Goal: Book appointment/travel/reservation

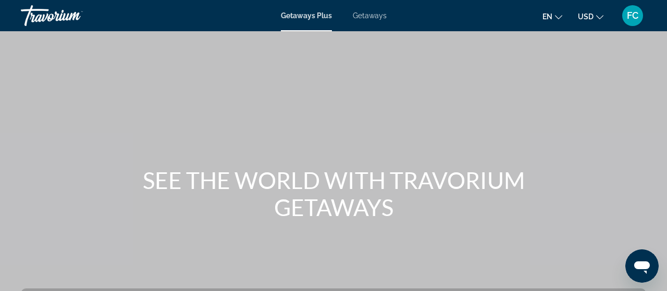
click at [601, 17] on icon "Change currency" at bounding box center [599, 17] width 7 height 7
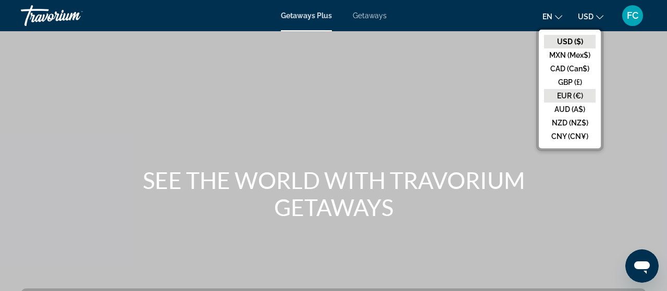
click at [578, 96] on button "EUR (€)" at bounding box center [570, 96] width 52 height 14
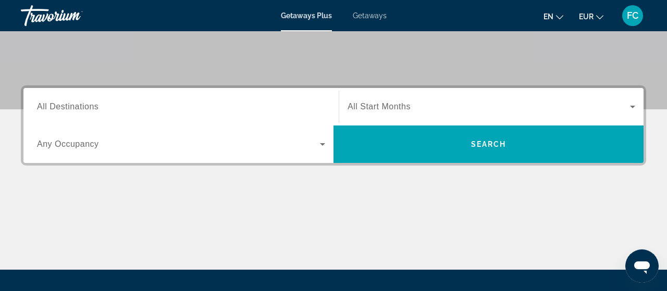
scroll to position [203, 0]
click at [253, 98] on div "Search widget" at bounding box center [181, 107] width 288 height 30
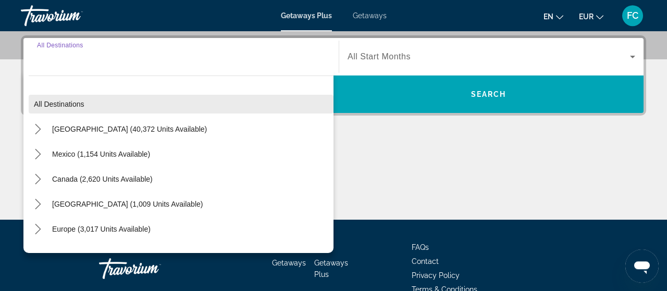
scroll to position [254, 0]
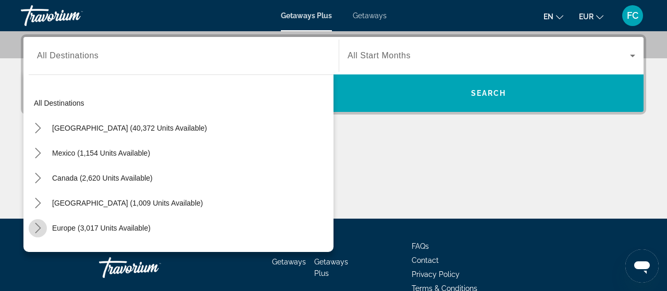
click at [39, 226] on icon "Toggle Europe (3,017 units available) submenu" at bounding box center [38, 228] width 10 height 10
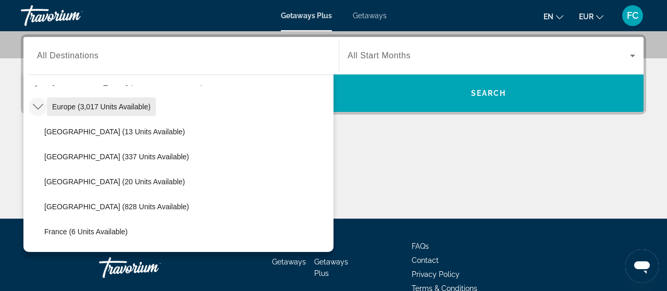
scroll to position [122, 0]
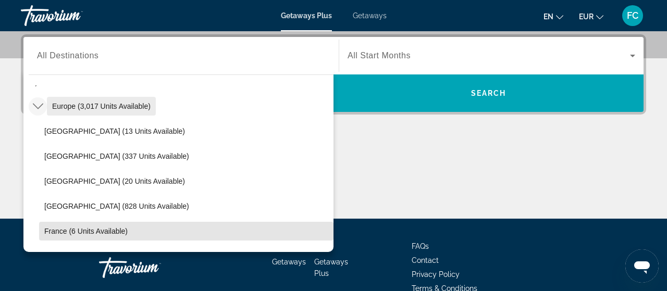
click at [73, 227] on span "France (6 units available)" at bounding box center [85, 231] width 83 height 8
type input "**********"
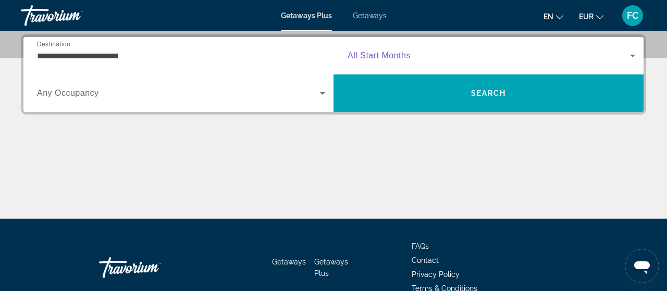
click at [401, 50] on span "Search widget" at bounding box center [489, 56] width 282 height 13
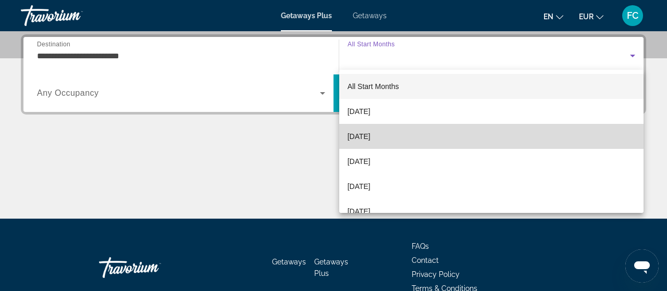
click at [370, 131] on span "[DATE]" at bounding box center [359, 136] width 23 height 13
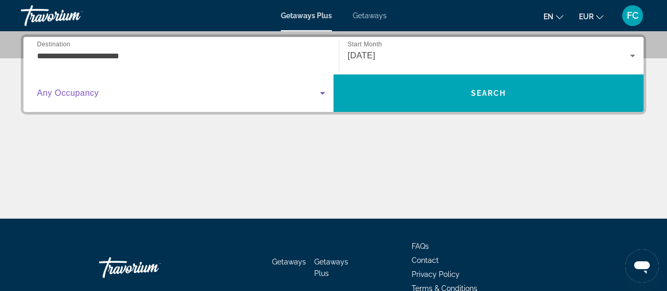
click at [219, 94] on span "Search widget" at bounding box center [178, 93] width 283 height 13
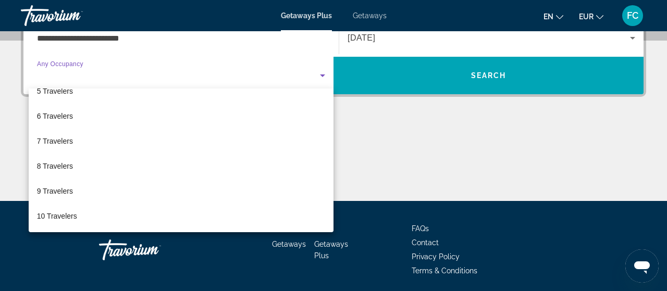
scroll to position [272, 0]
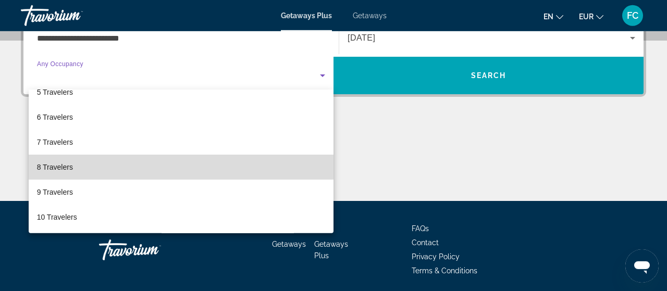
click at [160, 159] on mat-option "8 Travelers" at bounding box center [181, 167] width 305 height 25
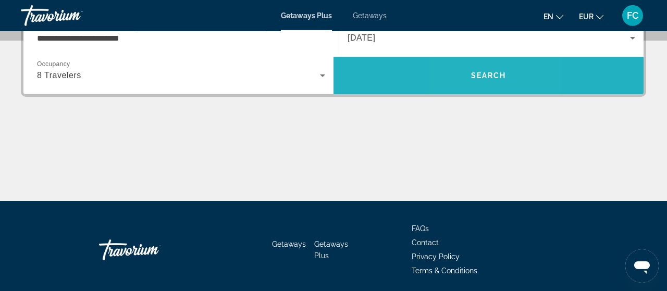
click at [471, 71] on span "Search" at bounding box center [488, 75] width 310 height 25
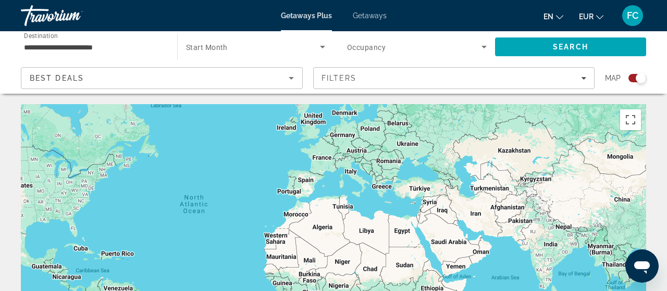
drag, startPoint x: 500, startPoint y: 211, endPoint x: 387, endPoint y: 164, distance: 122.9
click at [387, 164] on div "Main content" at bounding box center [333, 260] width 625 height 313
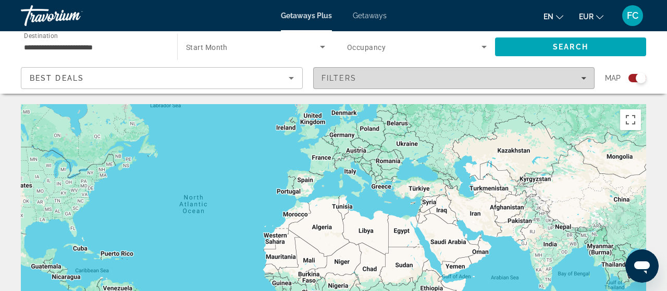
click at [360, 71] on span "Filters" at bounding box center [454, 78] width 281 height 25
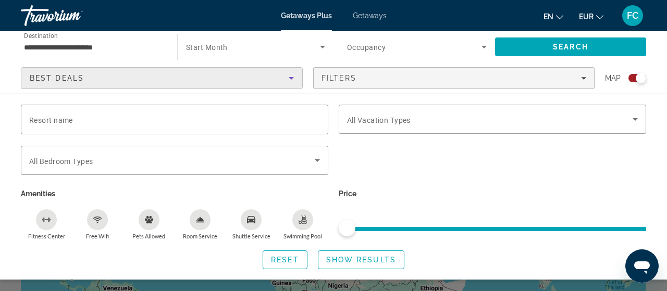
click at [261, 73] on div "Best Deals" at bounding box center [159, 78] width 259 height 13
click at [277, 271] on span "Search widget" at bounding box center [285, 260] width 44 height 25
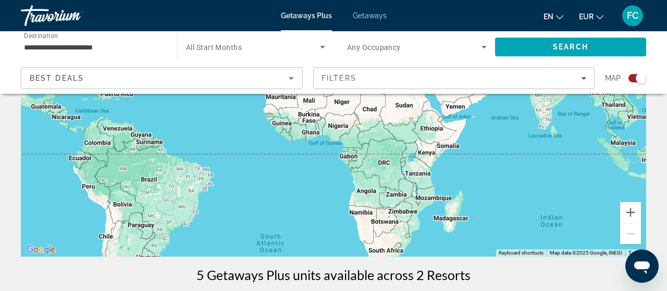
scroll to position [160, 0]
click at [635, 206] on button "Zoom in" at bounding box center [630, 212] width 21 height 21
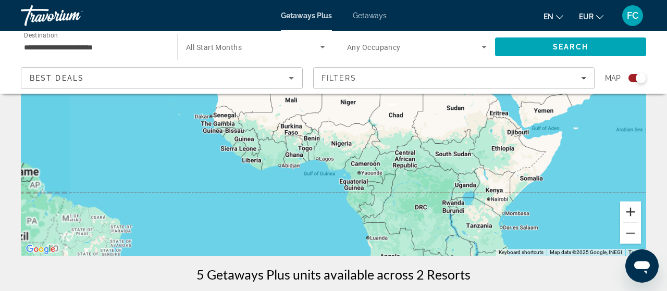
click at [635, 206] on button "Zoom in" at bounding box center [630, 212] width 21 height 21
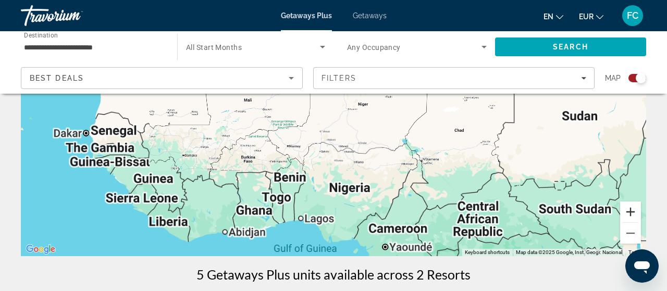
click at [635, 206] on button "Zoom in" at bounding box center [630, 212] width 21 height 21
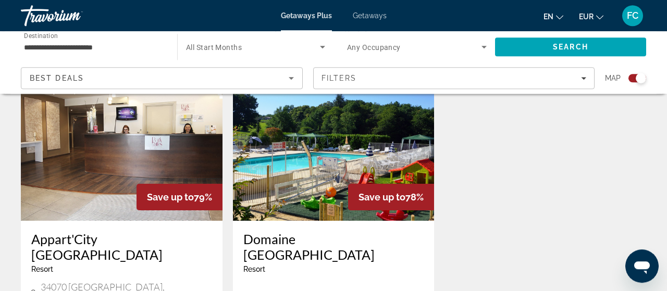
scroll to position [389, 0]
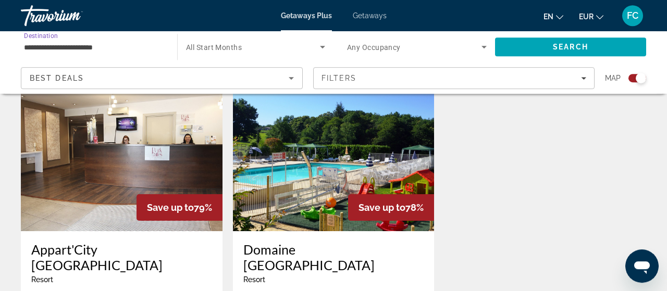
click at [95, 50] on input "**********" at bounding box center [94, 47] width 140 height 13
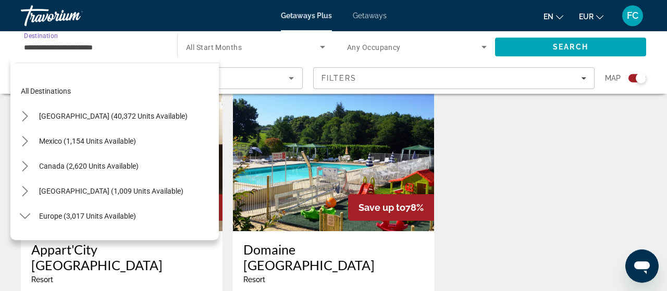
scroll to position [187, 0]
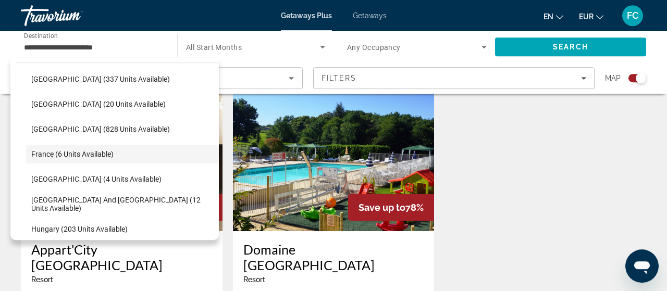
click at [360, 48] on span "Any Occupancy" at bounding box center [374, 47] width 54 height 8
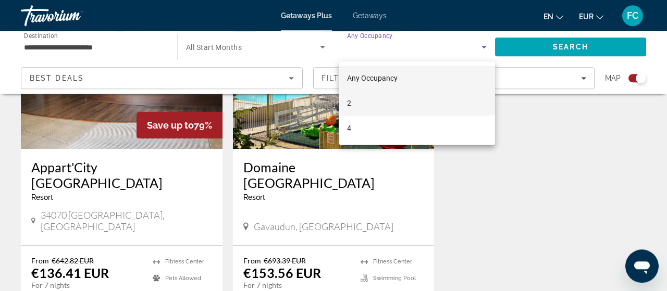
scroll to position [470, 0]
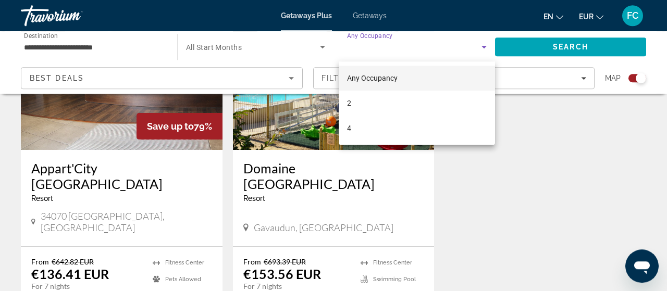
click at [530, 144] on div at bounding box center [333, 145] width 667 height 291
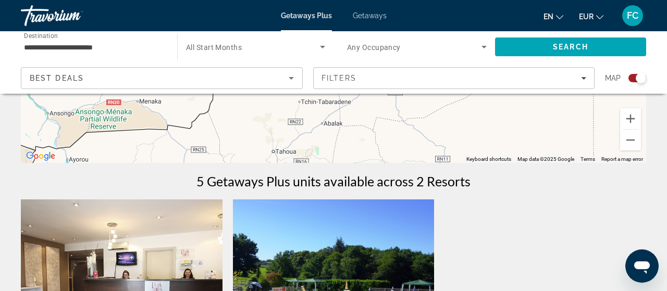
scroll to position [0, 0]
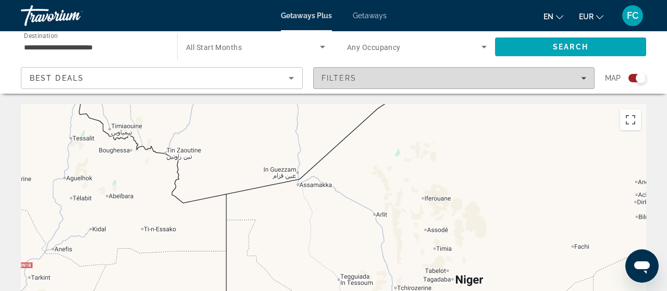
click at [357, 73] on span "Filters" at bounding box center [454, 78] width 281 height 25
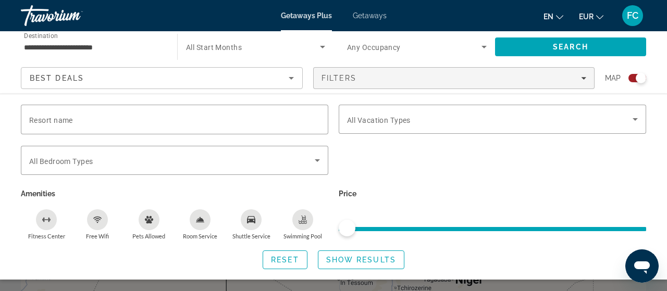
click at [429, 58] on div "Search widget" at bounding box center [417, 46] width 140 height 29
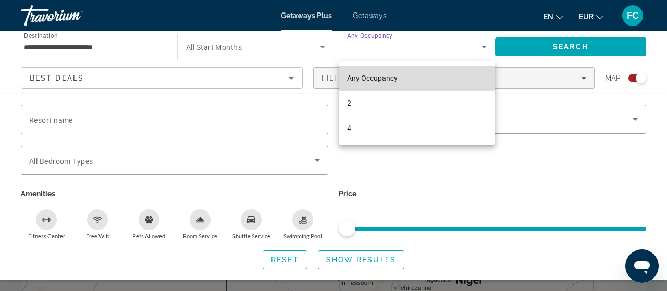
click at [379, 80] on span "Any Occupancy" at bounding box center [372, 78] width 51 height 8
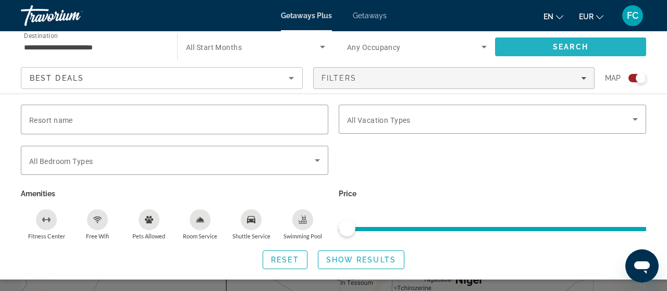
click at [507, 52] on span "Search" at bounding box center [570, 46] width 151 height 25
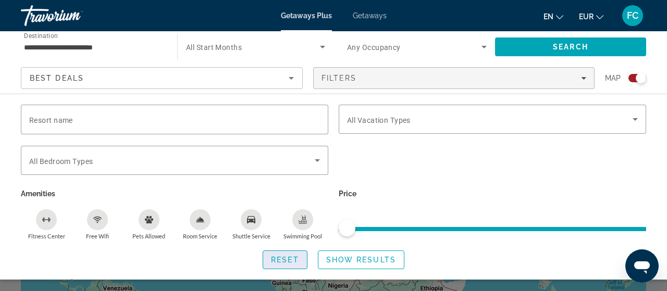
click at [275, 261] on span "Reset" at bounding box center [285, 260] width 28 height 8
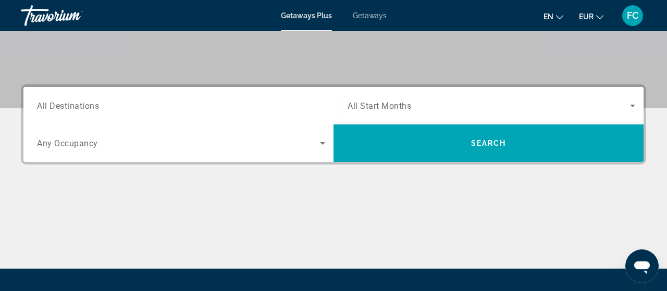
scroll to position [207, 0]
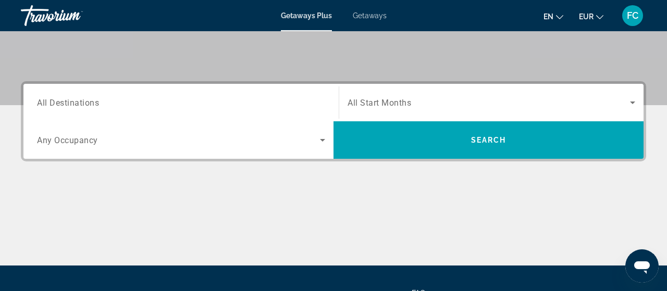
click at [206, 137] on span "Search widget" at bounding box center [178, 140] width 283 height 13
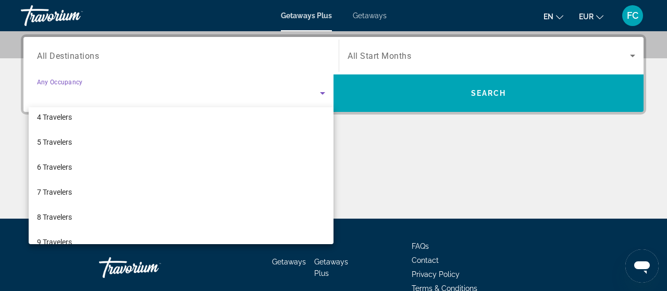
scroll to position [82, 0]
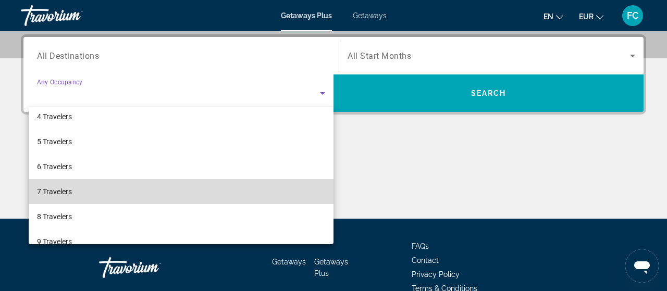
click at [143, 182] on mat-option "7 Travelers" at bounding box center [181, 191] width 305 height 25
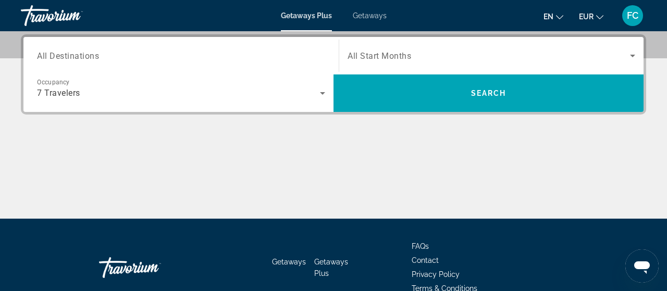
click at [45, 56] on span "All Destinations" at bounding box center [68, 56] width 62 height 10
click at [45, 56] on input "Destination All Destinations" at bounding box center [181, 56] width 288 height 13
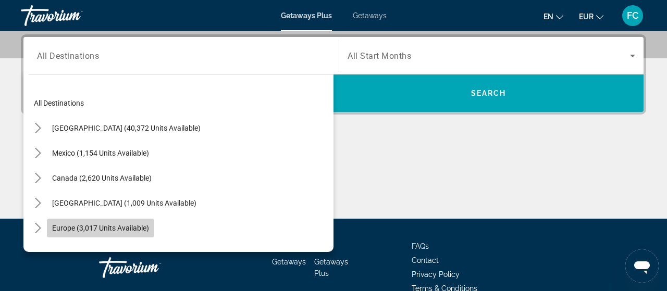
click at [75, 223] on span "Select destination: Europe (3,017 units available)" at bounding box center [100, 228] width 107 height 25
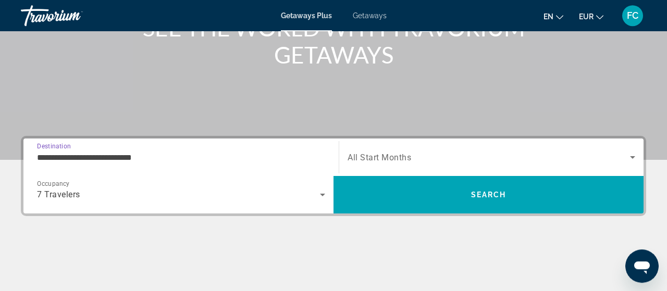
scroll to position [151, 0]
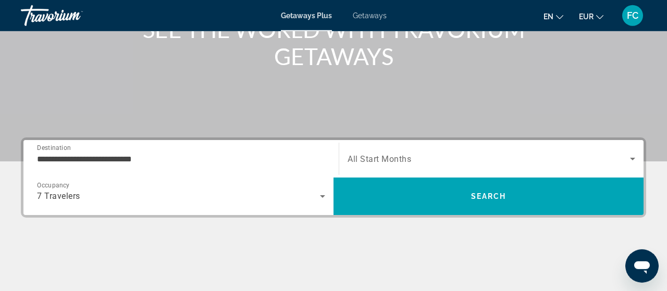
click at [113, 149] on div "**********" at bounding box center [181, 159] width 288 height 30
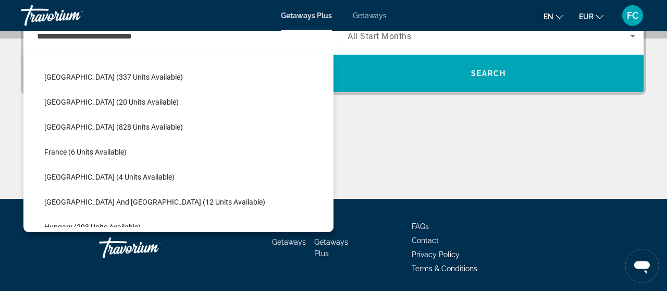
scroll to position [182, 0]
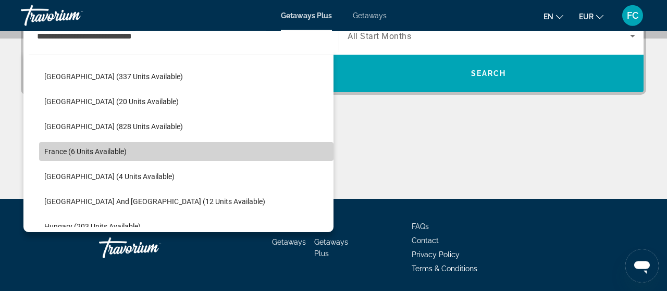
click at [105, 155] on span "France (6 units available)" at bounding box center [85, 151] width 82 height 8
type input "**********"
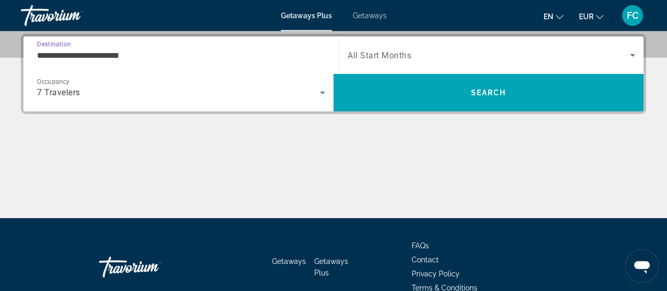
scroll to position [254, 0]
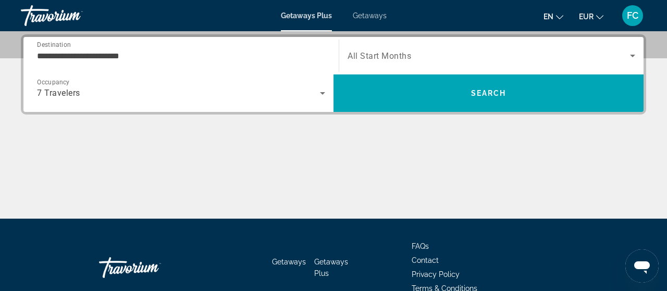
click at [432, 46] on div "Search widget" at bounding box center [492, 55] width 288 height 29
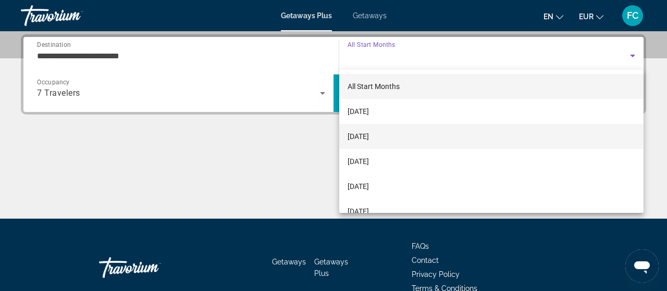
click at [369, 138] on span "[DATE]" at bounding box center [358, 136] width 21 height 13
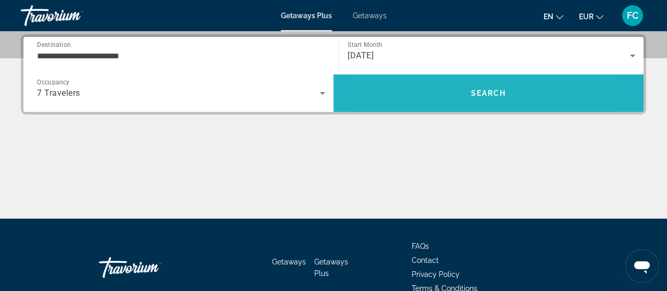
click at [432, 105] on span "Search" at bounding box center [488, 93] width 310 height 25
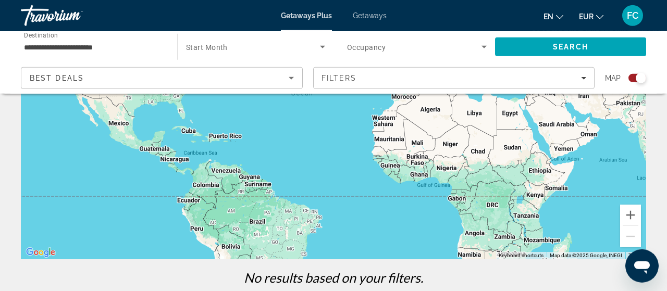
scroll to position [135, 0]
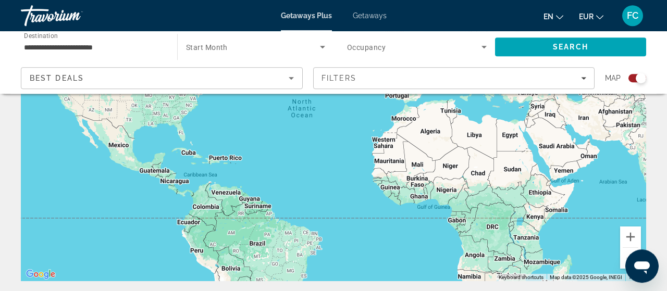
click at [373, 15] on span "Getaways" at bounding box center [370, 15] width 34 height 8
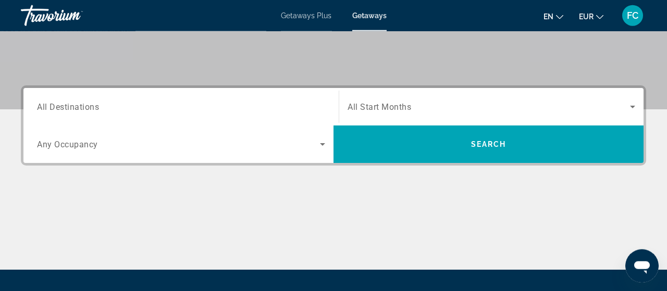
scroll to position [206, 0]
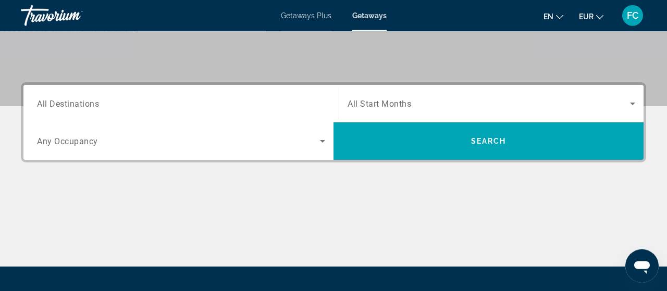
click at [201, 110] on div "Search widget" at bounding box center [181, 104] width 288 height 30
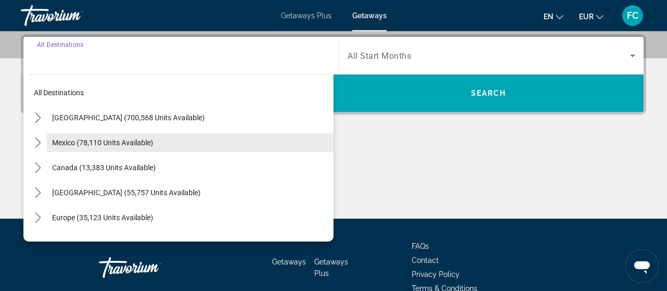
scroll to position [254, 0]
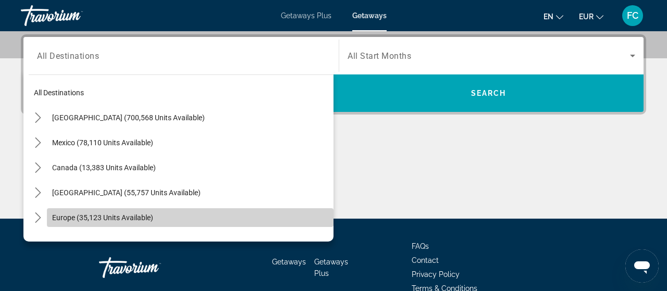
click at [101, 218] on span "Europe (35,123 units available)" at bounding box center [102, 218] width 101 height 8
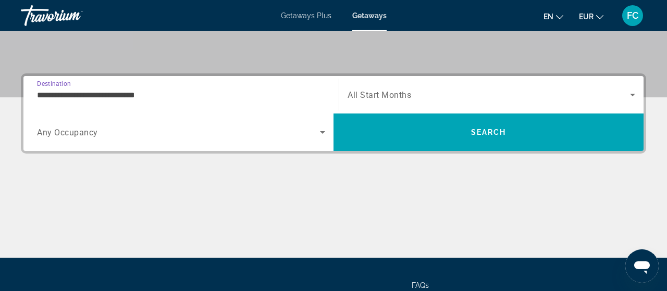
scroll to position [212, 0]
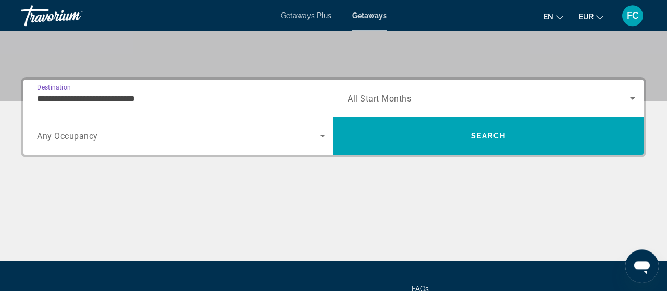
click at [162, 93] on input "**********" at bounding box center [181, 99] width 288 height 13
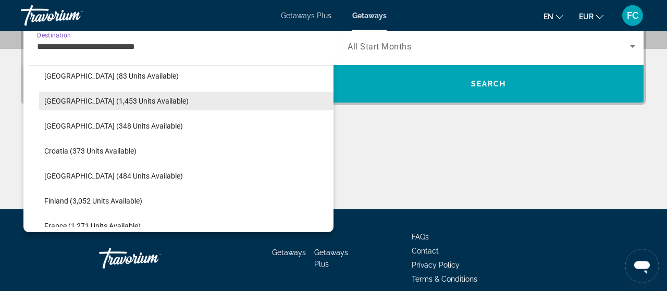
scroll to position [157, 0]
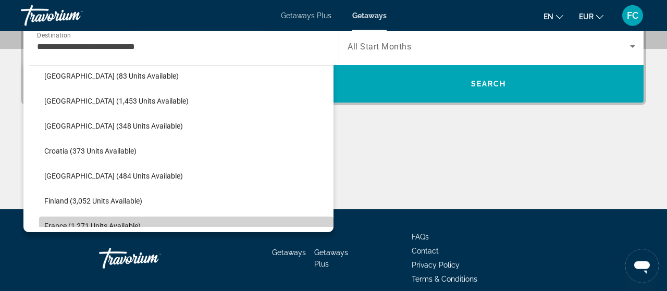
click at [76, 225] on span "France (1,271 units available)" at bounding box center [92, 226] width 96 height 8
type input "**********"
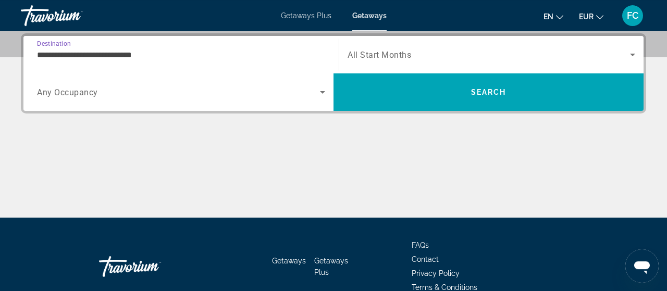
scroll to position [254, 0]
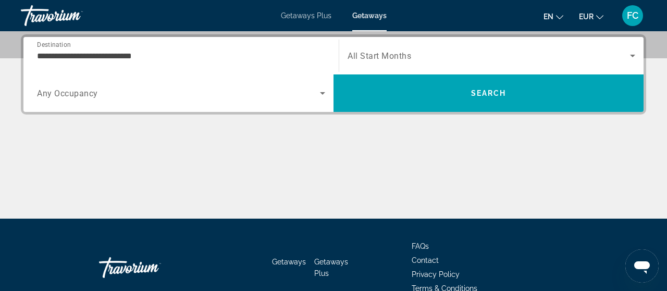
click at [171, 84] on div "Search widget" at bounding box center [181, 93] width 288 height 29
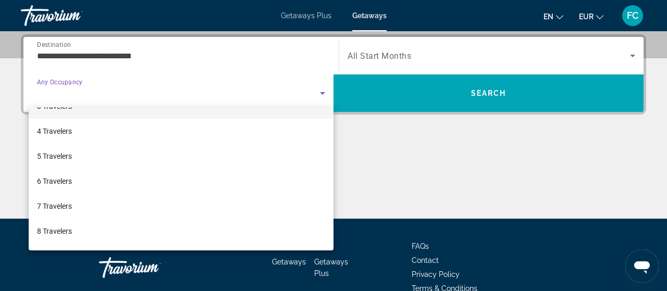
scroll to position [74, 0]
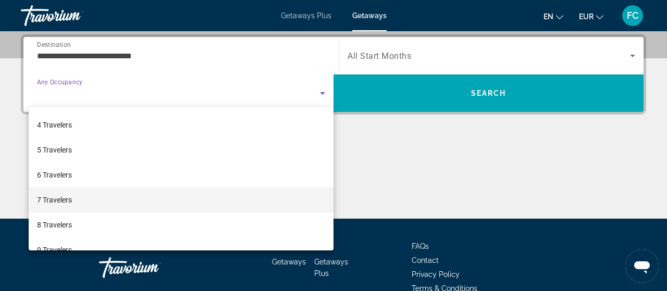
click at [149, 191] on mat-option "7 Travelers" at bounding box center [181, 200] width 305 height 25
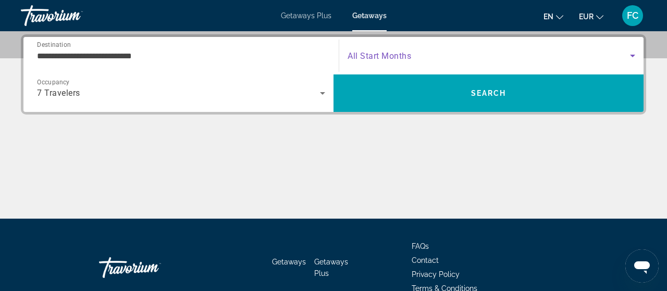
click at [447, 50] on span "Search widget" at bounding box center [489, 56] width 282 height 13
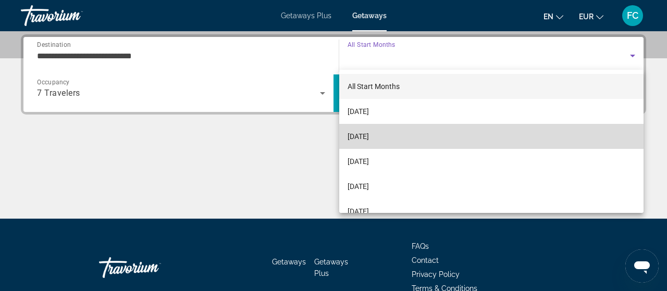
click at [431, 133] on mat-option "[DATE]" at bounding box center [491, 136] width 305 height 25
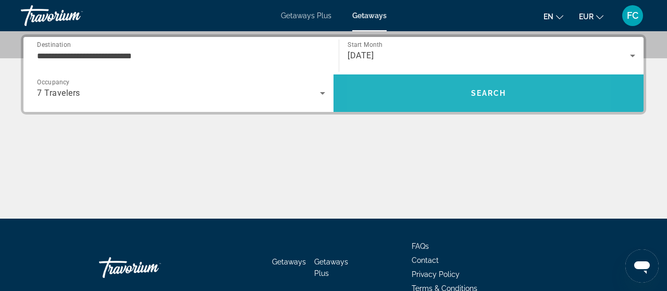
click at [430, 107] on span "Search" at bounding box center [488, 94] width 310 height 38
